Goal: Transaction & Acquisition: Purchase product/service

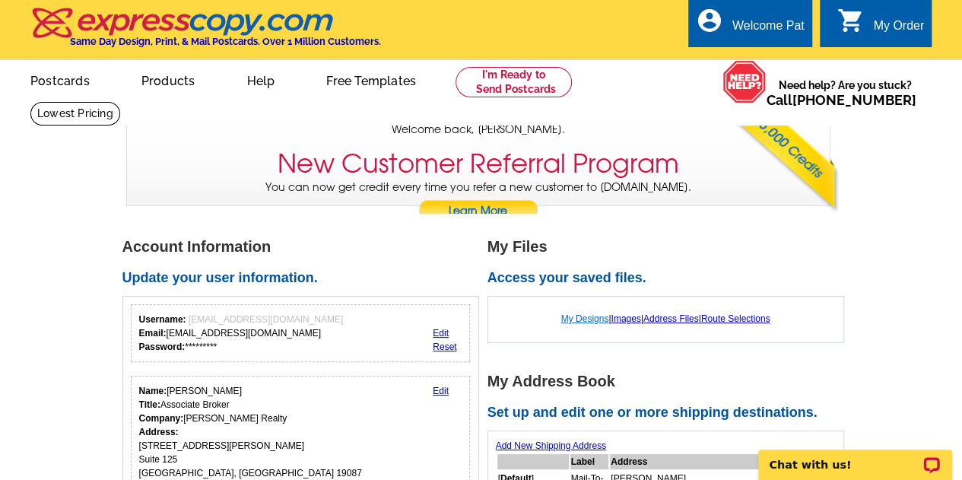
click at [578, 319] on link "My Designs" at bounding box center [585, 318] width 48 height 11
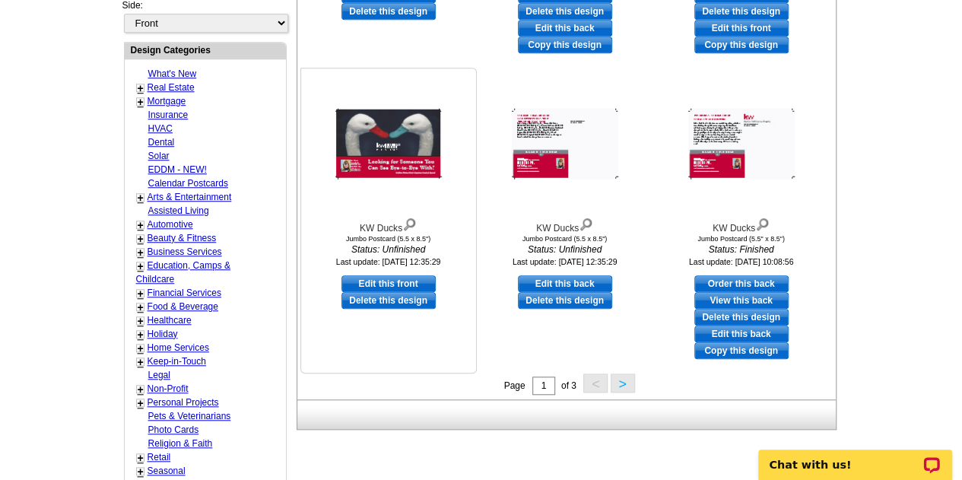
scroll to position [760, 0]
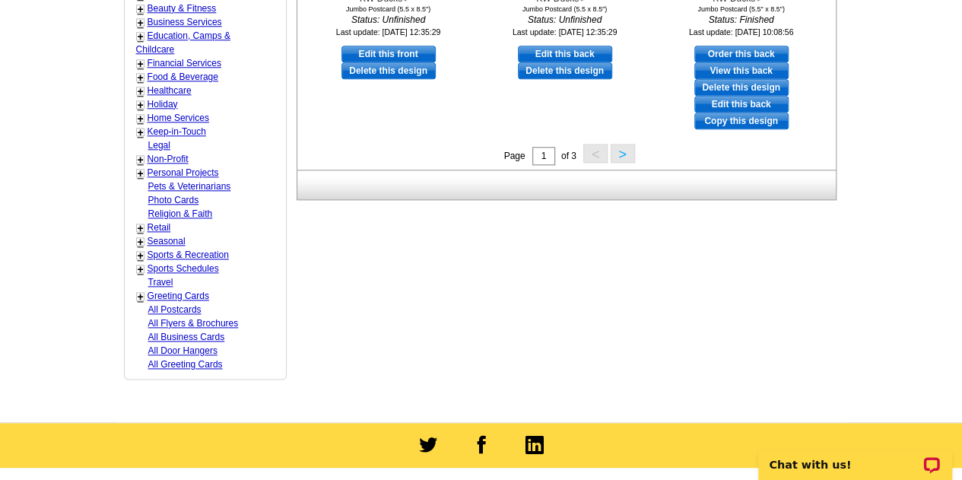
click at [622, 150] on button ">" at bounding box center [622, 153] width 24 height 19
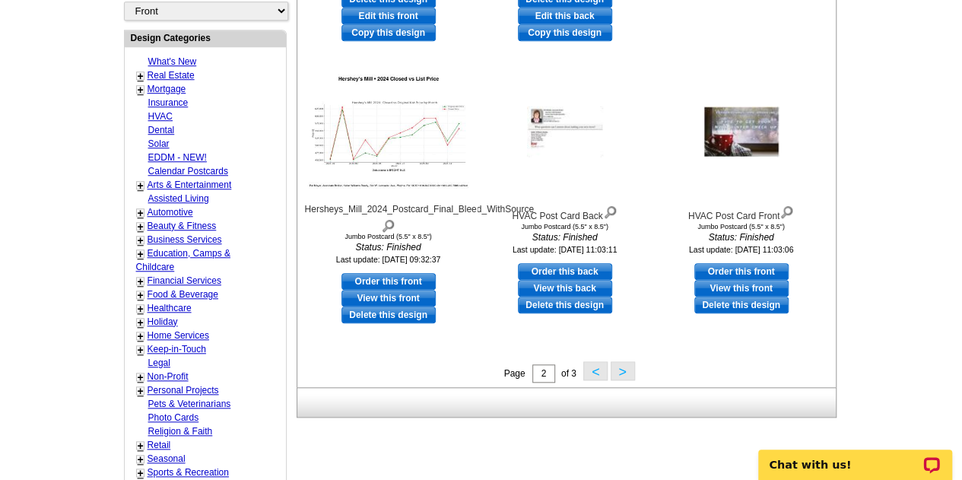
scroll to position [528, 0]
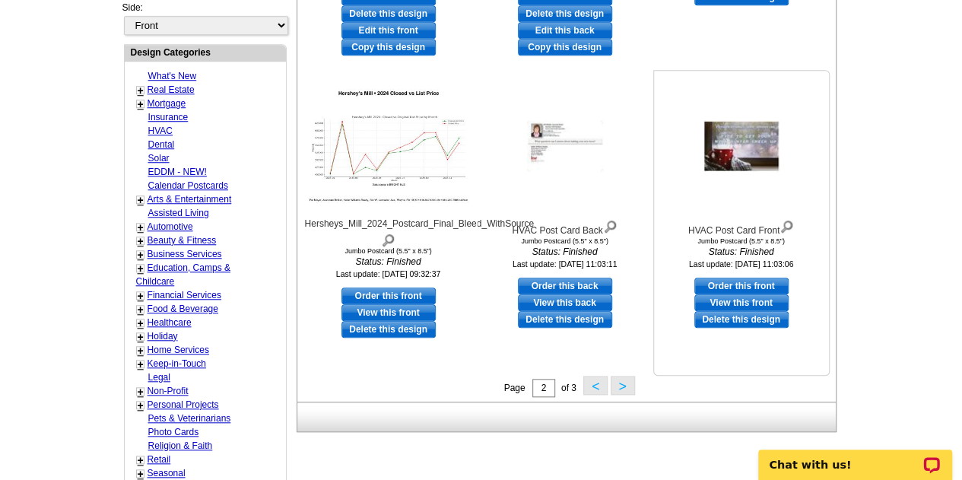
click at [724, 283] on link "Order this front" at bounding box center [741, 285] width 94 height 17
select select "2"
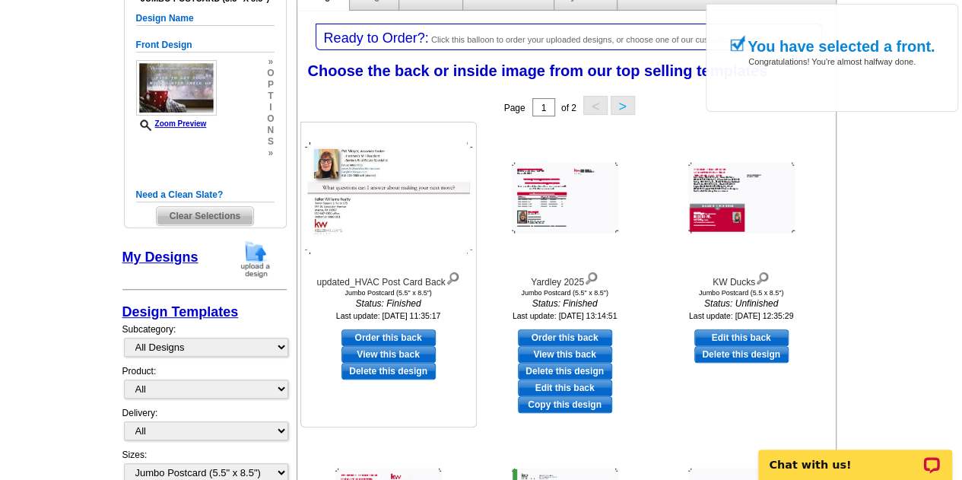
scroll to position [228, 0]
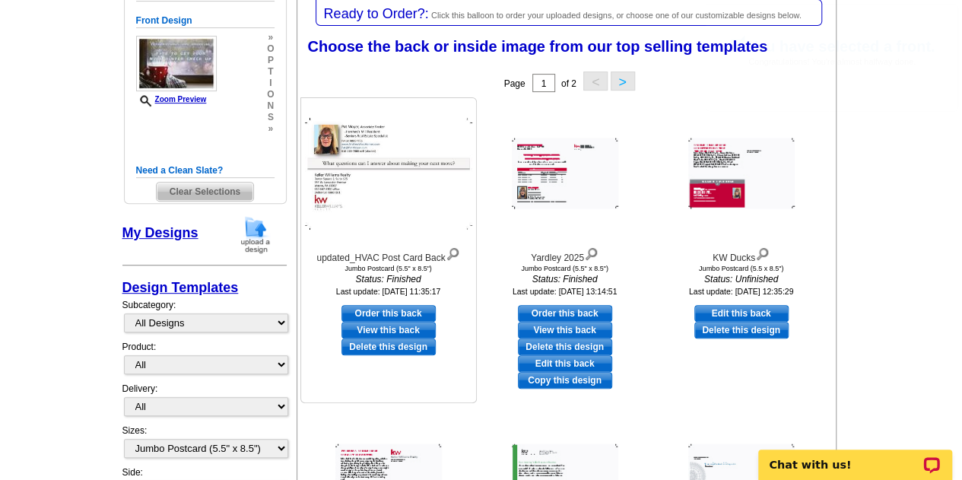
click at [375, 307] on link "Order this back" at bounding box center [388, 313] width 94 height 17
select select "front"
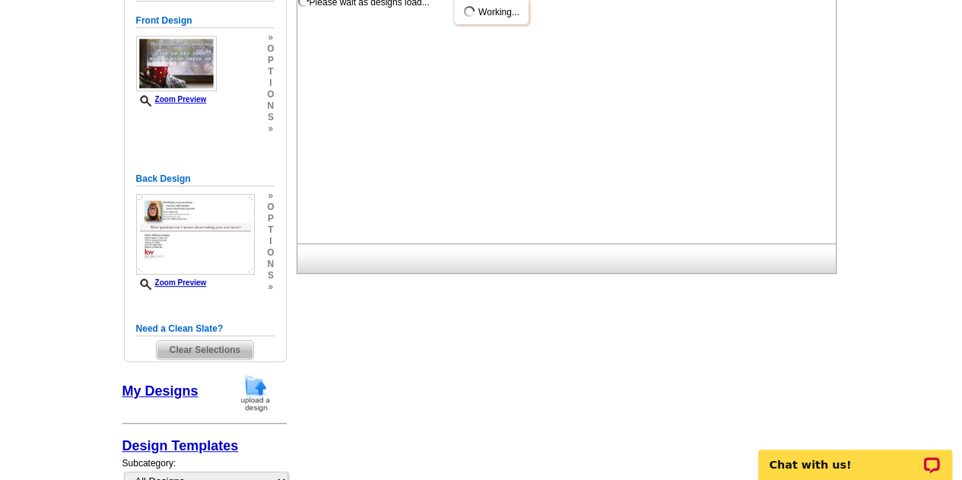
scroll to position [0, 0]
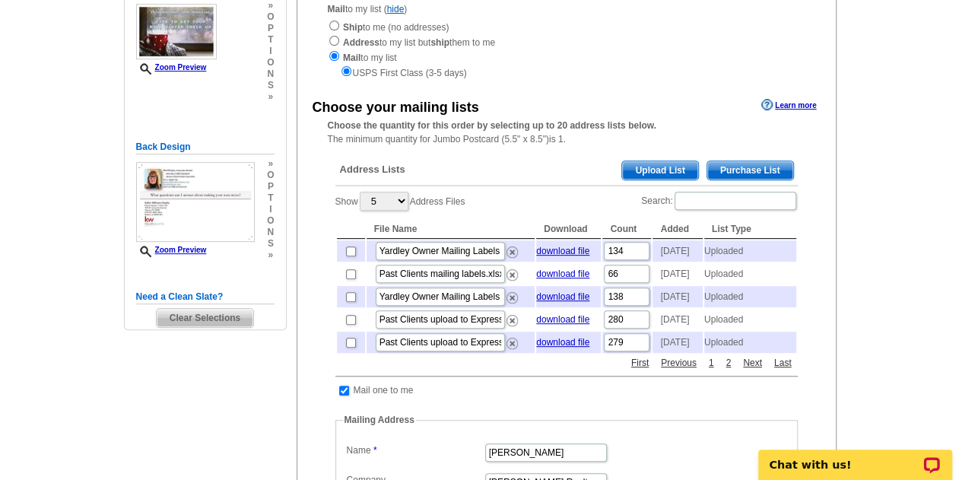
scroll to position [304, 0]
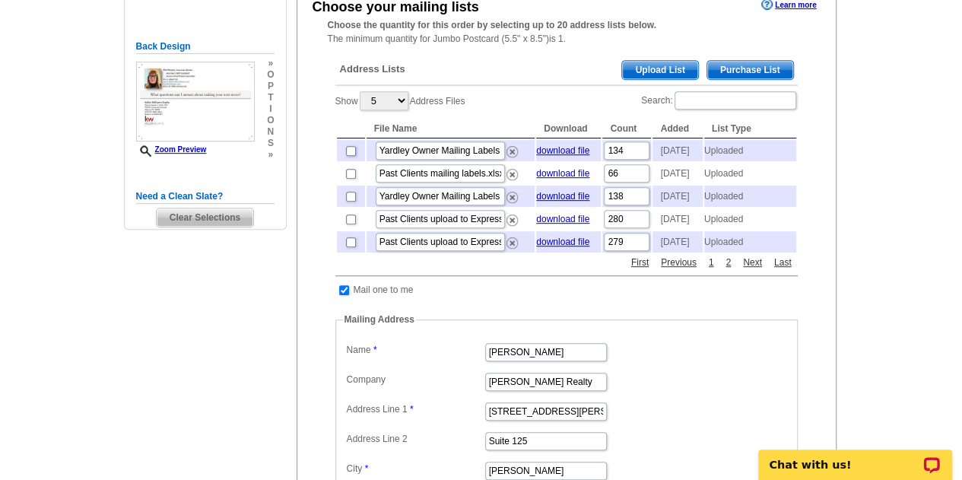
click at [350, 150] on input "checkbox" at bounding box center [351, 151] width 10 height 10
checkbox input "true"
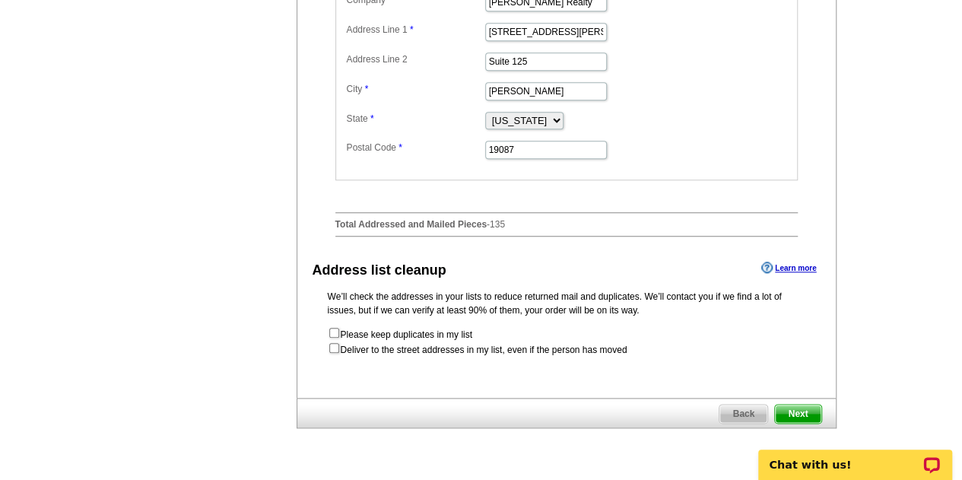
scroll to position [684, 0]
click at [334, 352] on input "checkbox" at bounding box center [334, 347] width 10 height 10
checkbox input "true"
radio input "true"
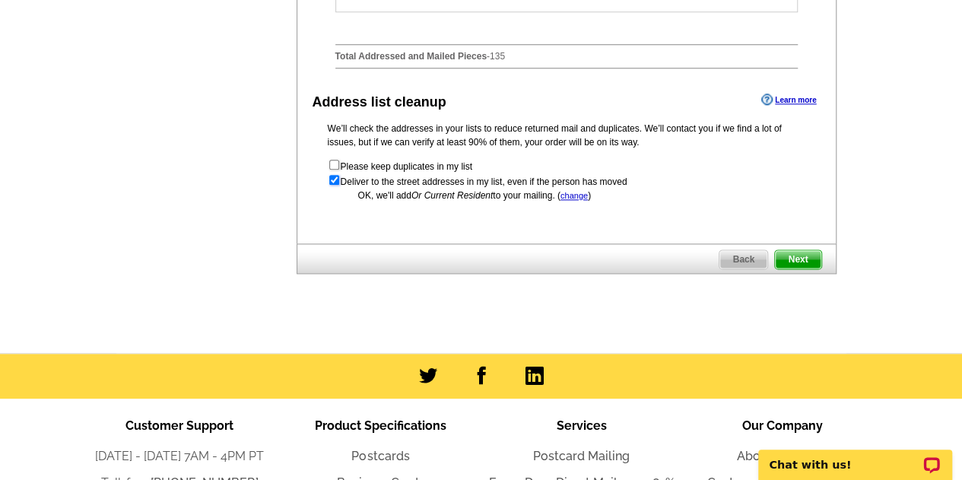
scroll to position [912, 0]
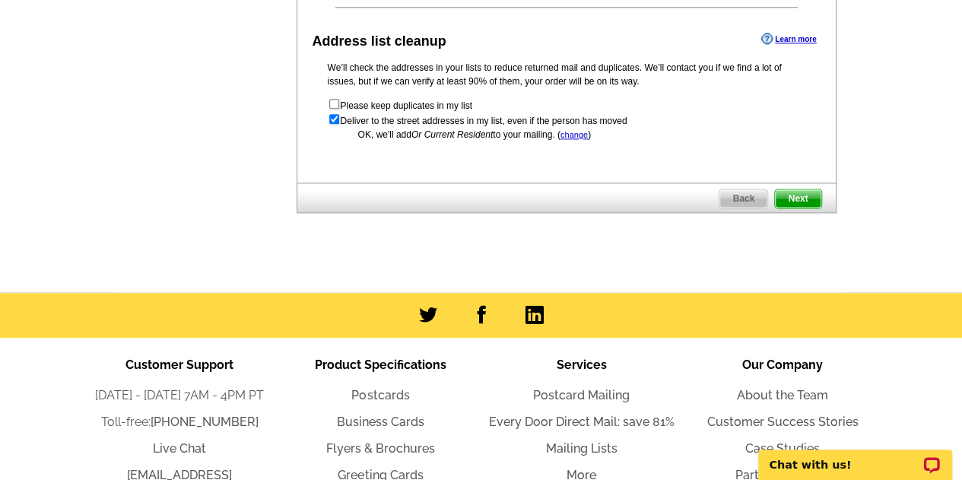
click at [796, 208] on span "Next" at bounding box center [798, 198] width 46 height 18
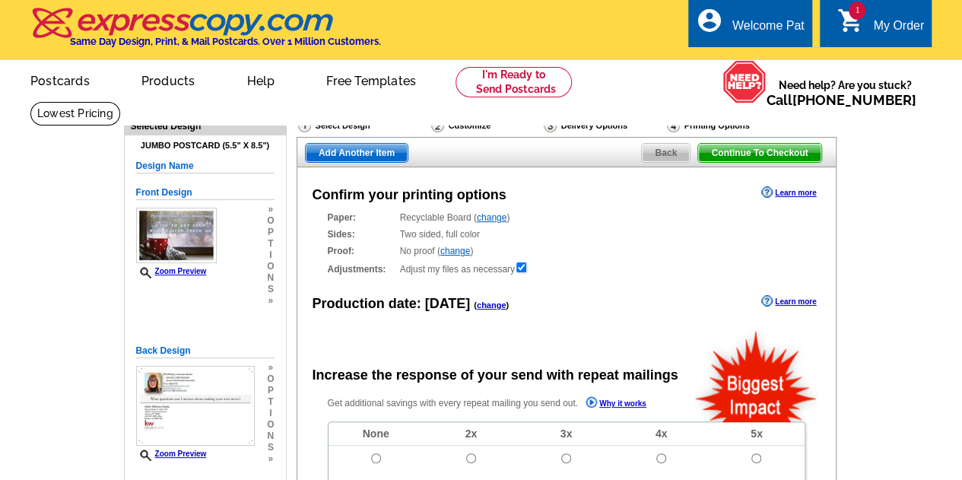
radio input "false"
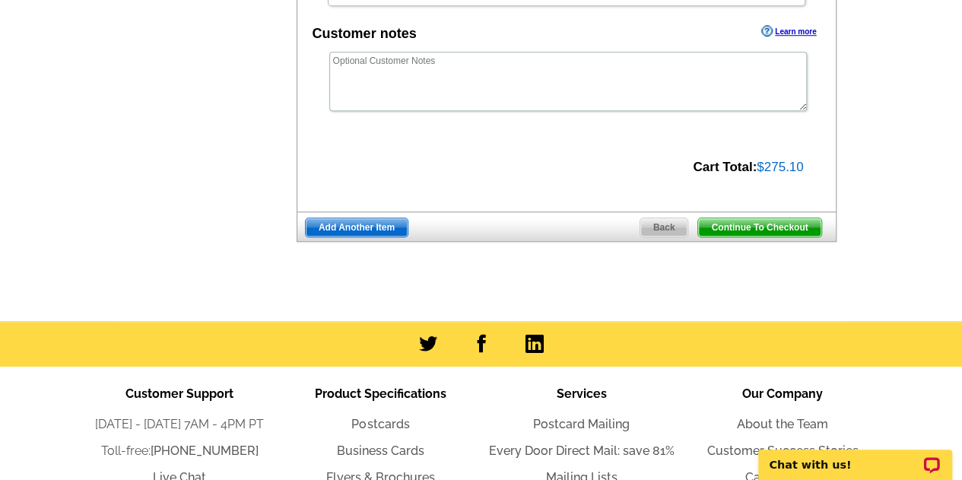
scroll to position [608, 0]
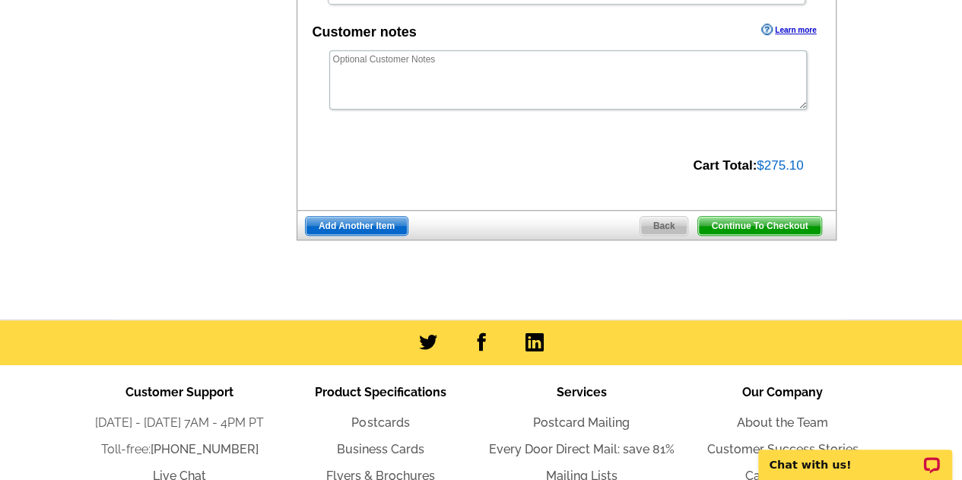
click at [747, 221] on span "Continue To Checkout" at bounding box center [759, 226] width 122 height 18
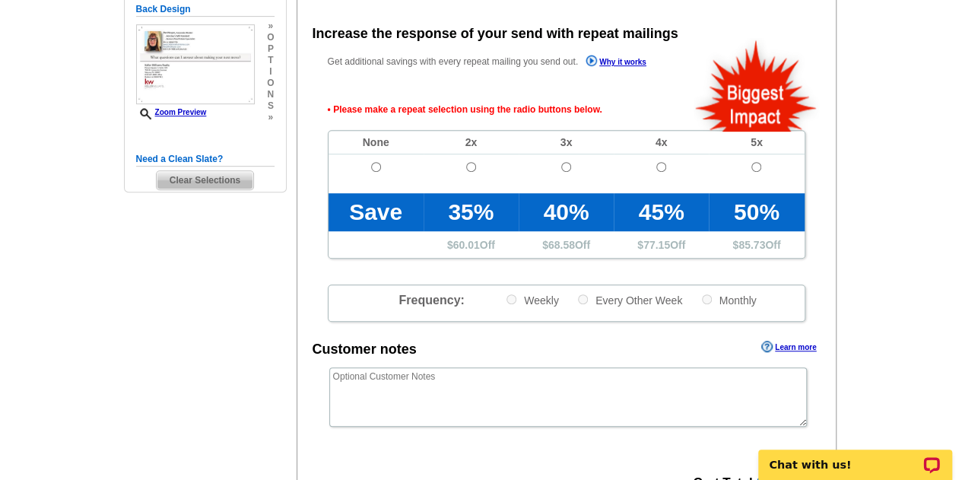
scroll to position [341, 0]
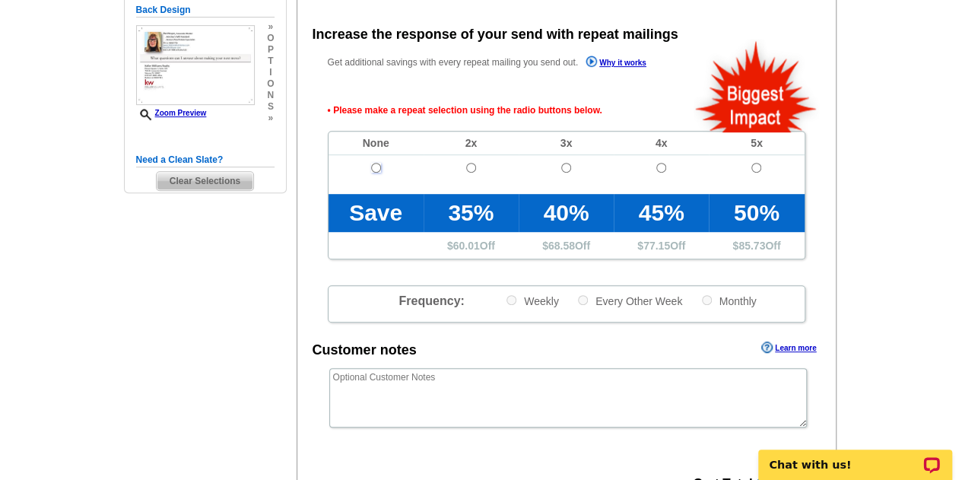
click at [376, 170] on input "radio" at bounding box center [376, 168] width 10 height 10
radio input "true"
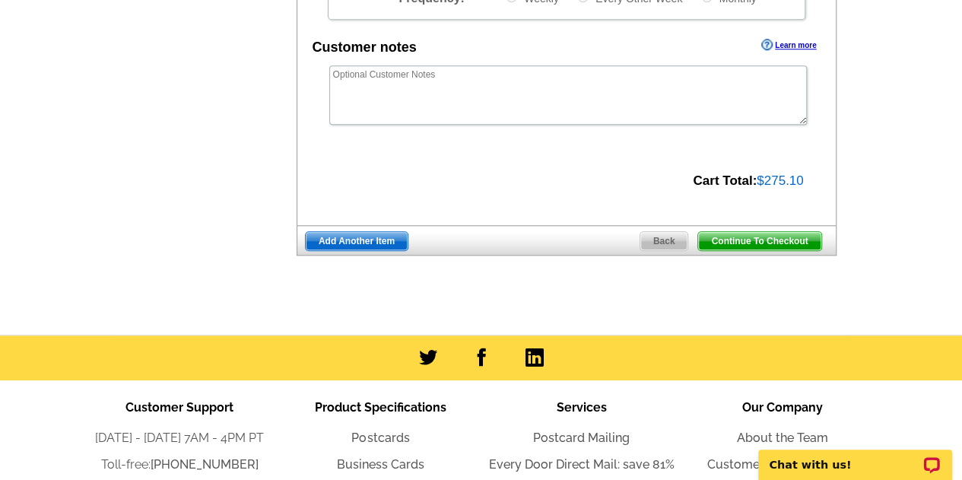
scroll to position [645, 0]
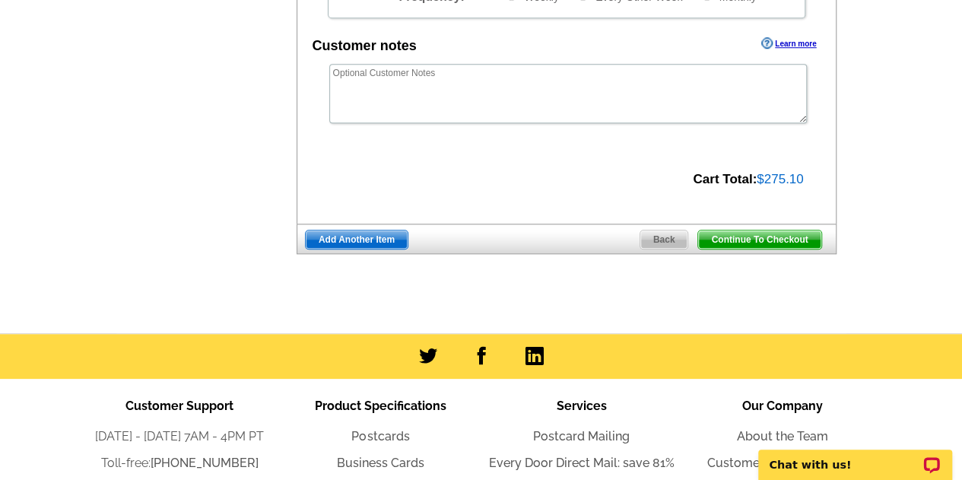
click at [737, 234] on span "Continue To Checkout" at bounding box center [759, 239] width 122 height 18
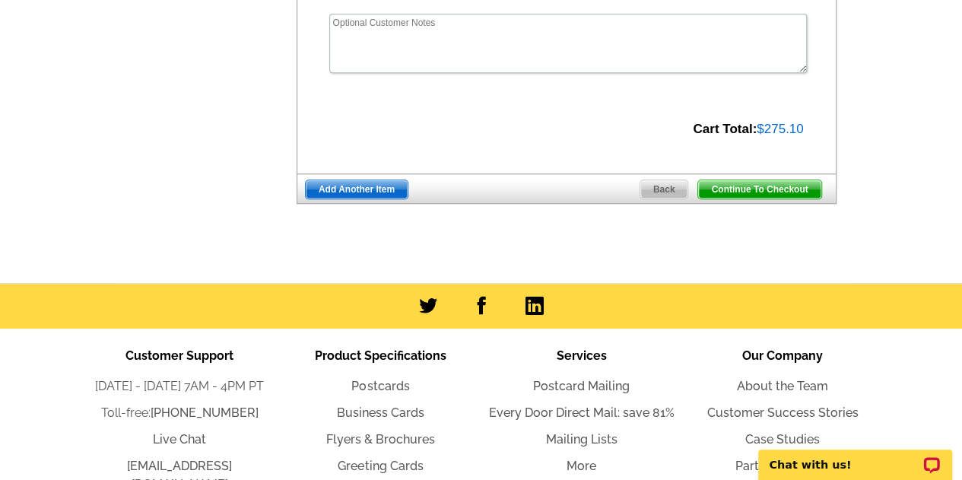
scroll to position [594, 0]
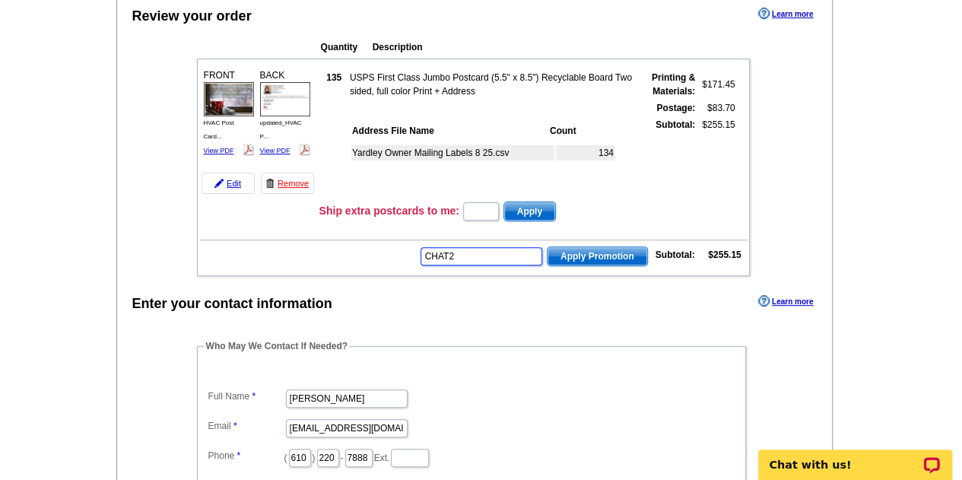
type input "CHAT20"
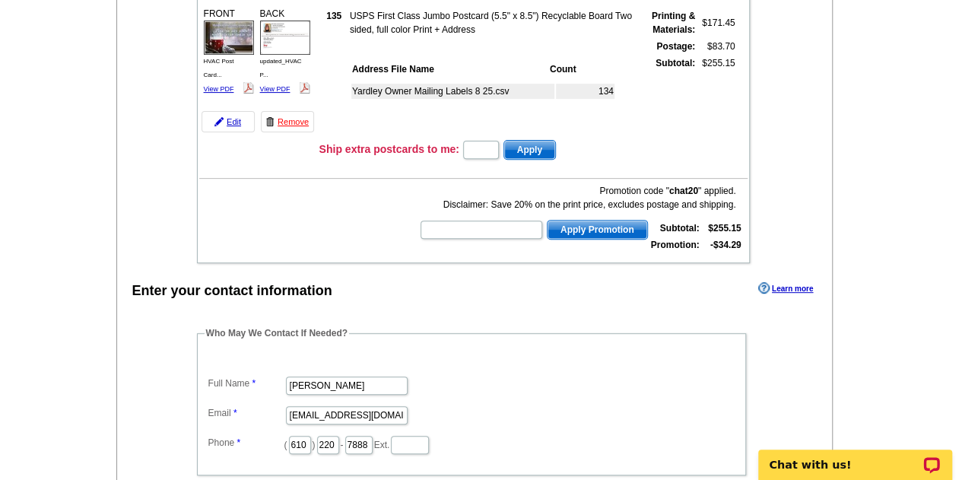
scroll to position [228, 0]
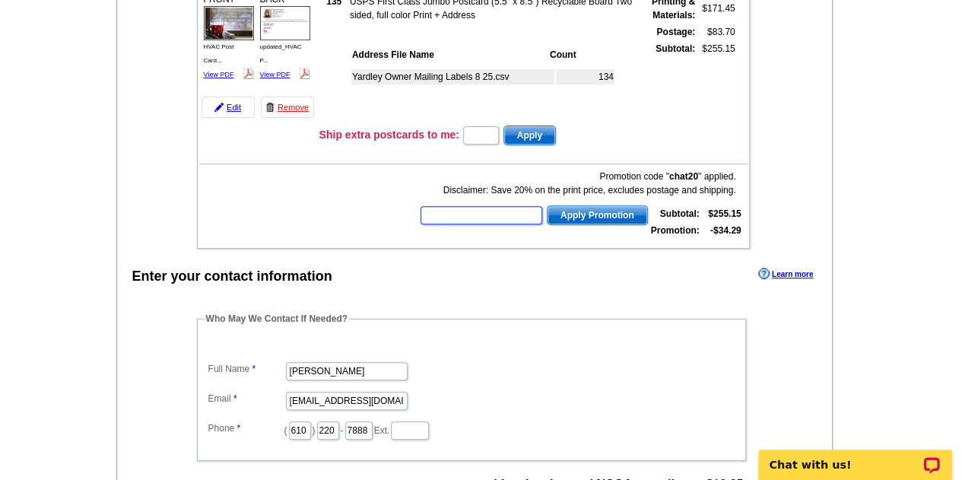
click at [464, 217] on input "text" at bounding box center [481, 215] width 122 height 18
type input "GROW1025"
click at [593, 214] on span "Apply Promotion" at bounding box center [597, 215] width 100 height 18
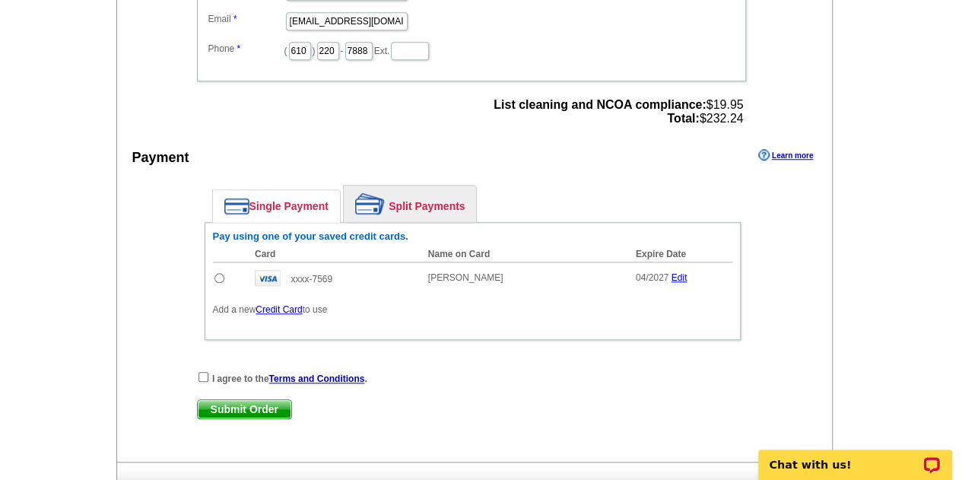
scroll to position [608, 0]
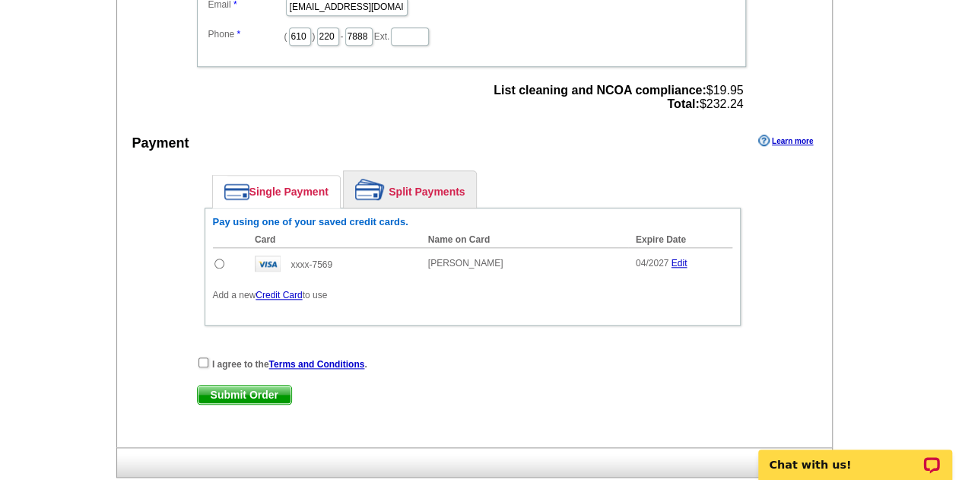
click at [216, 258] on input "radio" at bounding box center [219, 263] width 10 height 10
radio input "true"
click at [202, 357] on input "checkbox" at bounding box center [203, 362] width 10 height 10
checkbox input "true"
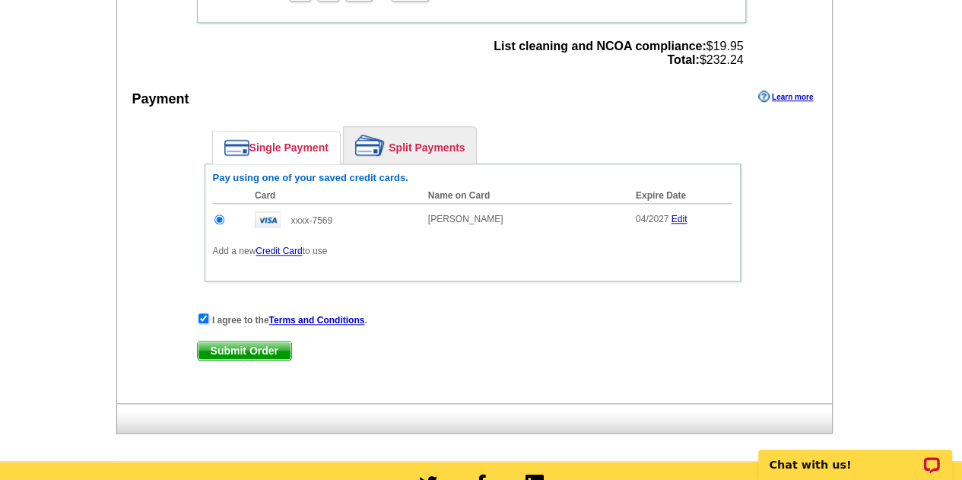
scroll to position [760, 0]
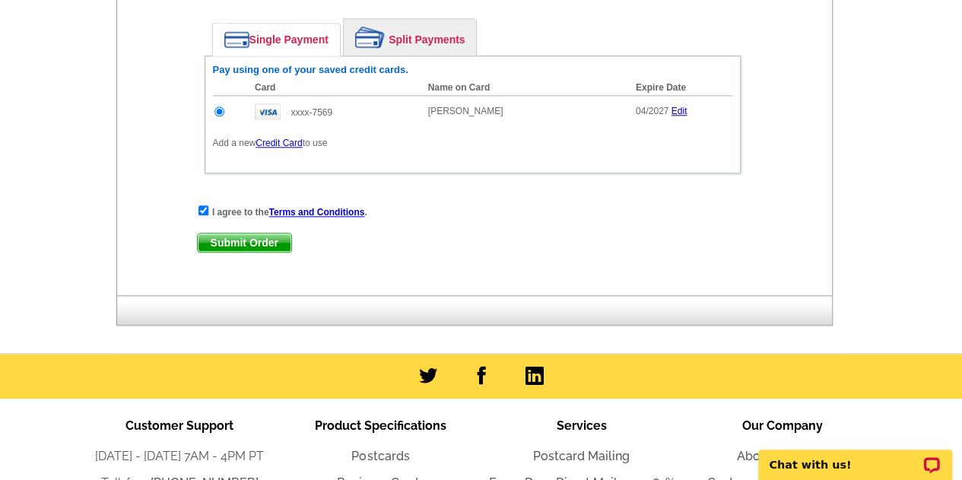
click at [230, 236] on span "Submit Order" at bounding box center [245, 242] width 94 height 18
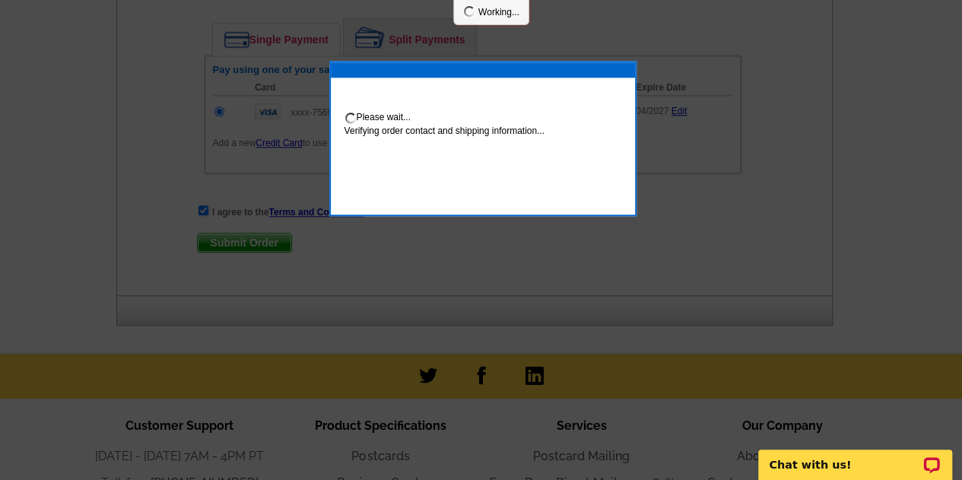
scroll to position [837, 0]
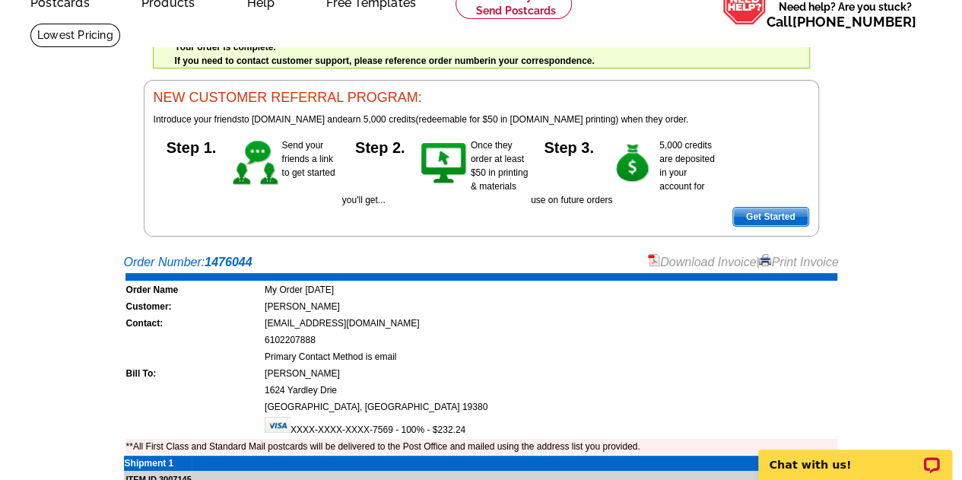
scroll to position [152, 0]
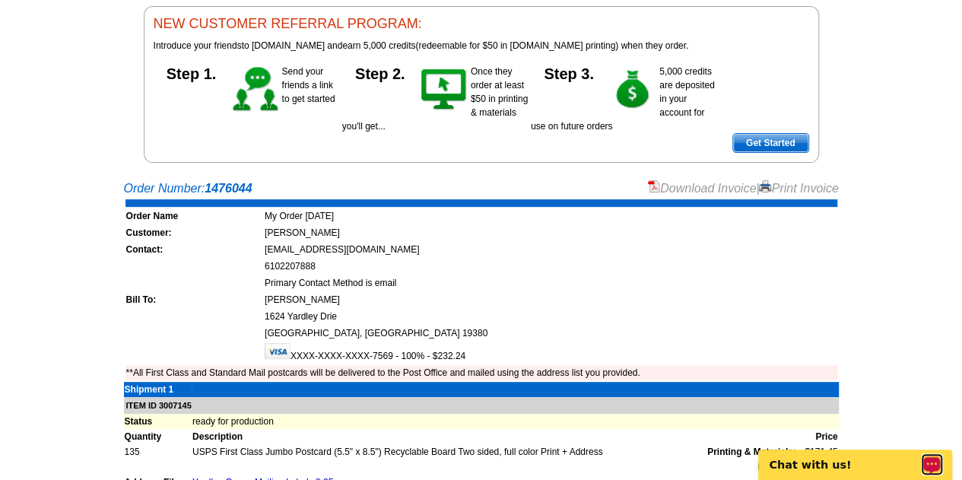
click at [927, 459] on div "Open LiveChat chat widget" at bounding box center [931, 463] width 19 height 19
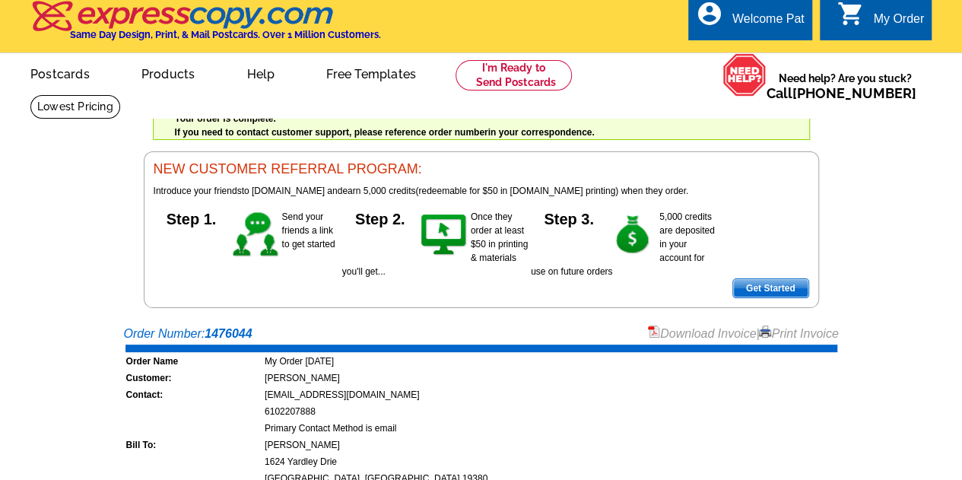
scroll to position [0, 0]
